Goal: Task Accomplishment & Management: Manage account settings

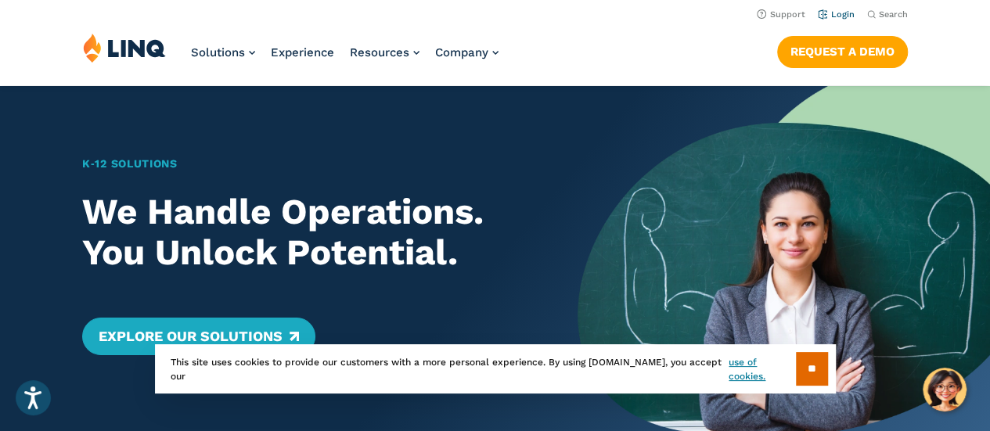
click at [836, 11] on link "Login" at bounding box center [836, 14] width 37 height 10
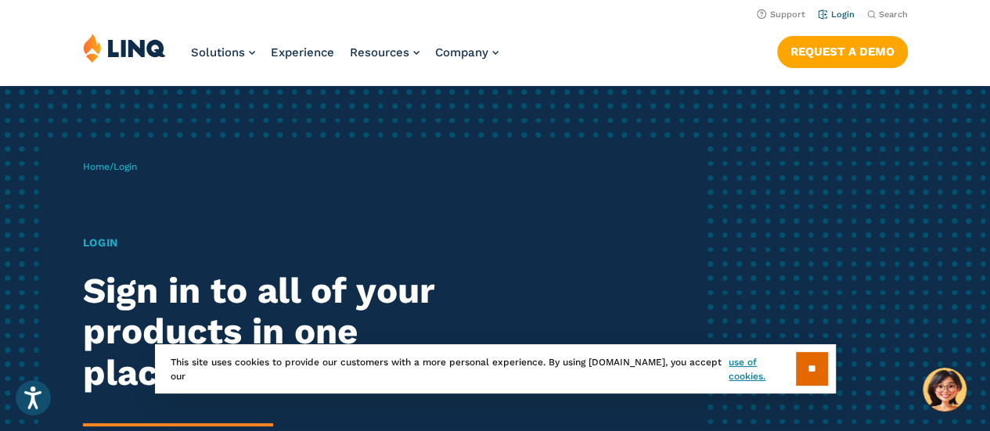
click at [838, 12] on link "Login" at bounding box center [836, 14] width 37 height 10
click at [837, 10] on link "Login" at bounding box center [836, 14] width 37 height 10
click at [806, 369] on input "**" at bounding box center [812, 369] width 32 height 34
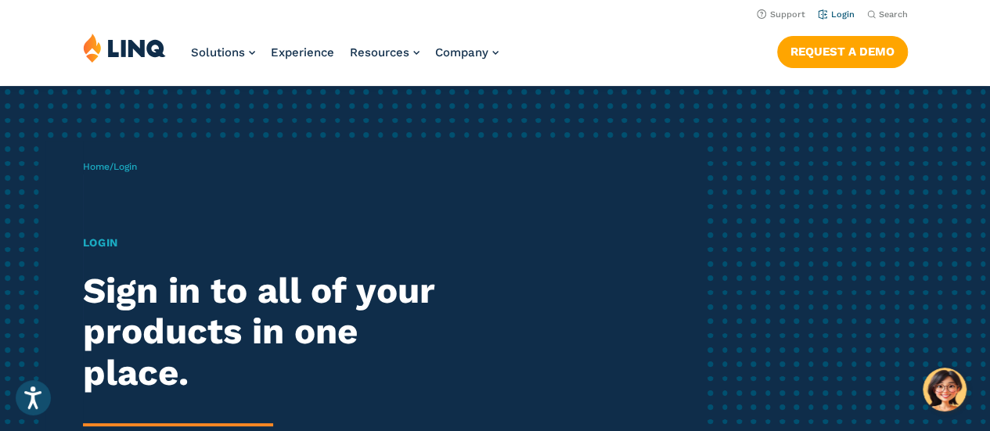
click at [839, 13] on link "Login" at bounding box center [836, 14] width 37 height 10
click at [844, 13] on link "Login" at bounding box center [836, 14] width 37 height 10
click at [829, 13] on link "Login" at bounding box center [836, 14] width 37 height 10
